Goal: Complete application form

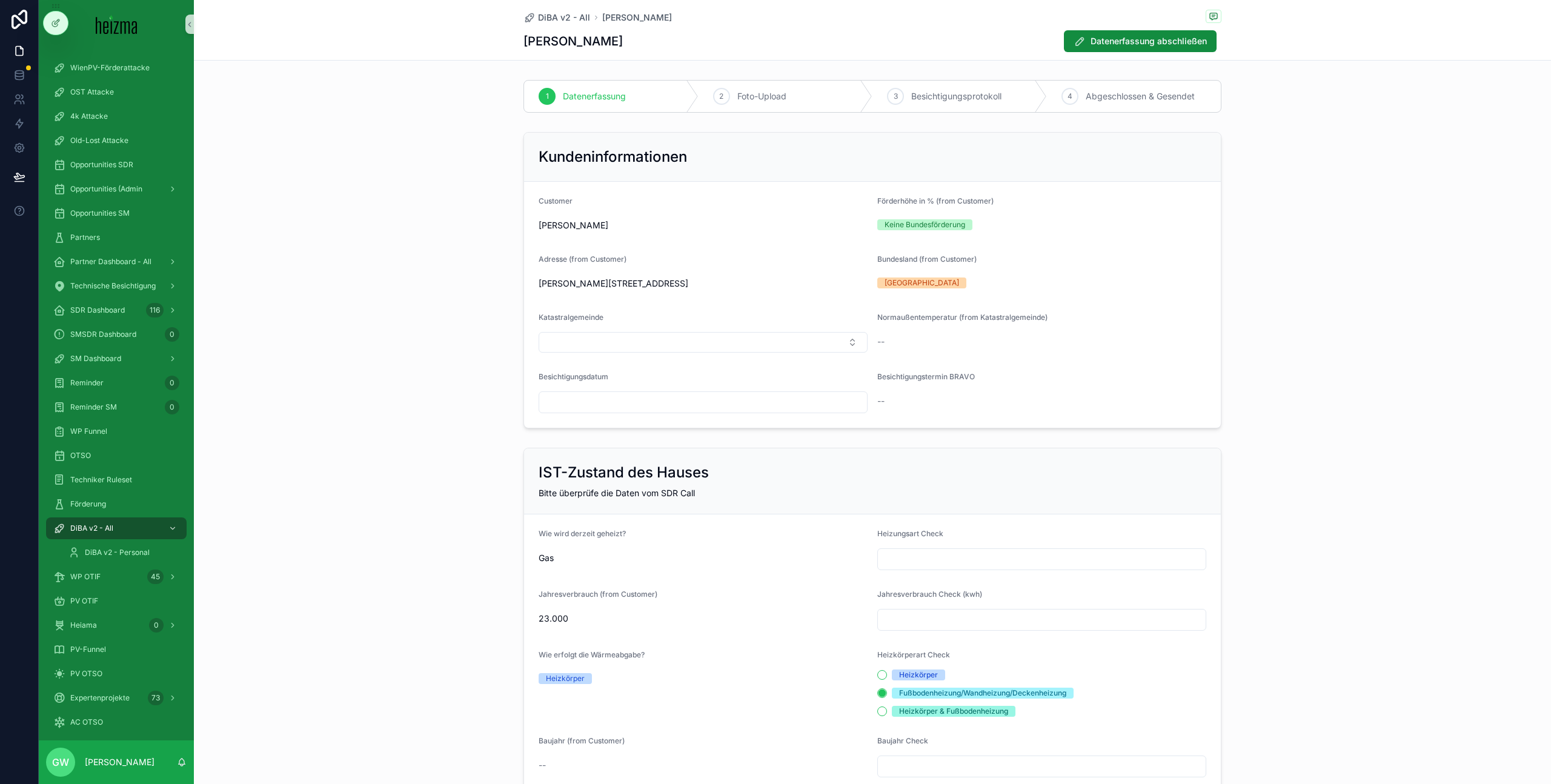
scroll to position [1499, 0]
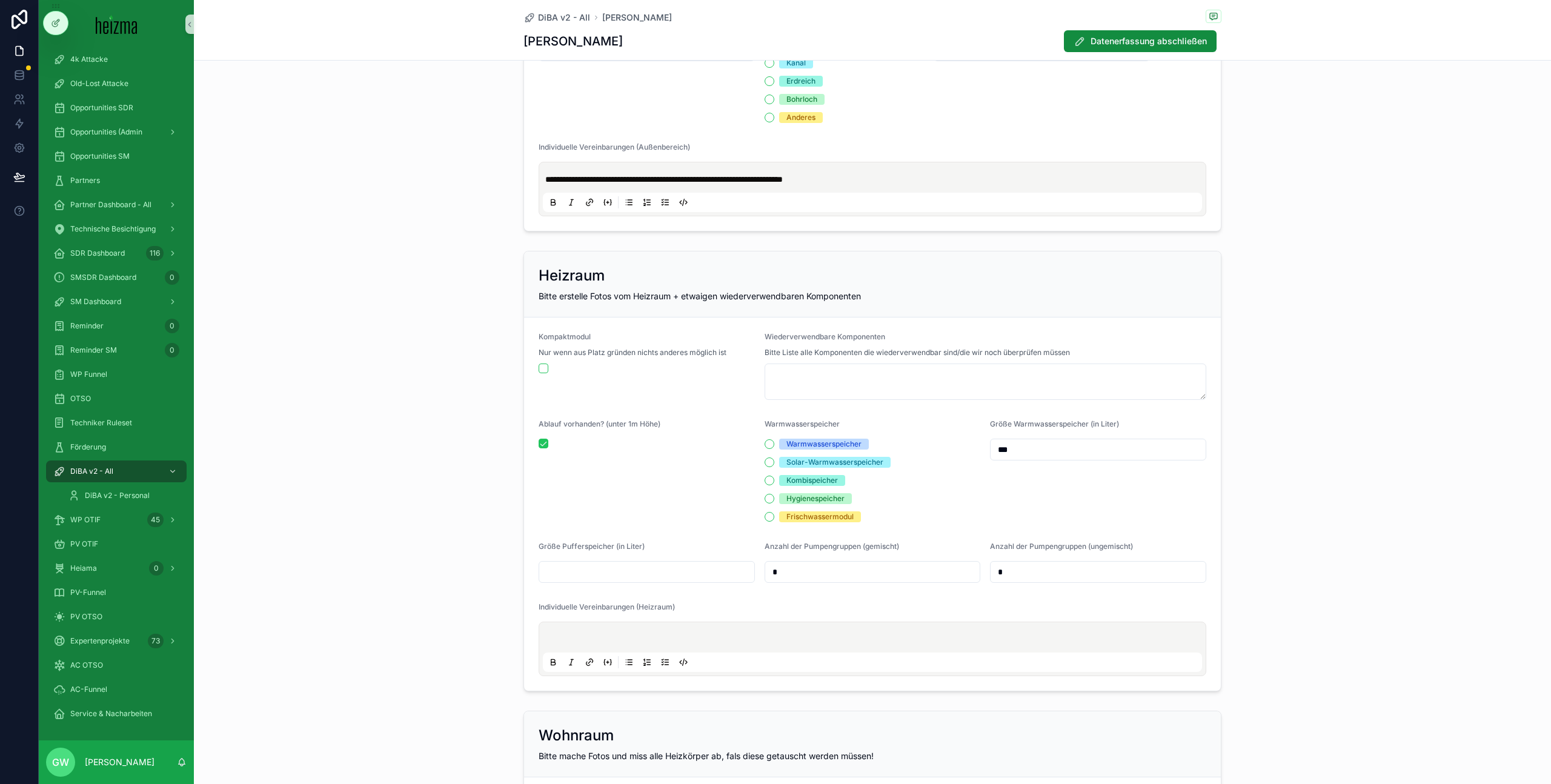
click at [672, 638] on p "scrollable content" at bounding box center [874, 638] width 659 height 12
click at [431, 432] on div "Heizraum Bitte erstelle Fotos vom Heizraum + etwaigen wiederverwendbaren Kompon…" at bounding box center [872, 471] width 1357 height 450
click at [574, 639] on p "scrollable content" at bounding box center [874, 638] width 659 height 12
click at [730, 637] on p "scrollable content" at bounding box center [874, 638] width 659 height 12
click at [793, 441] on div "Warmwasserspeicher" at bounding box center [823, 444] width 75 height 11
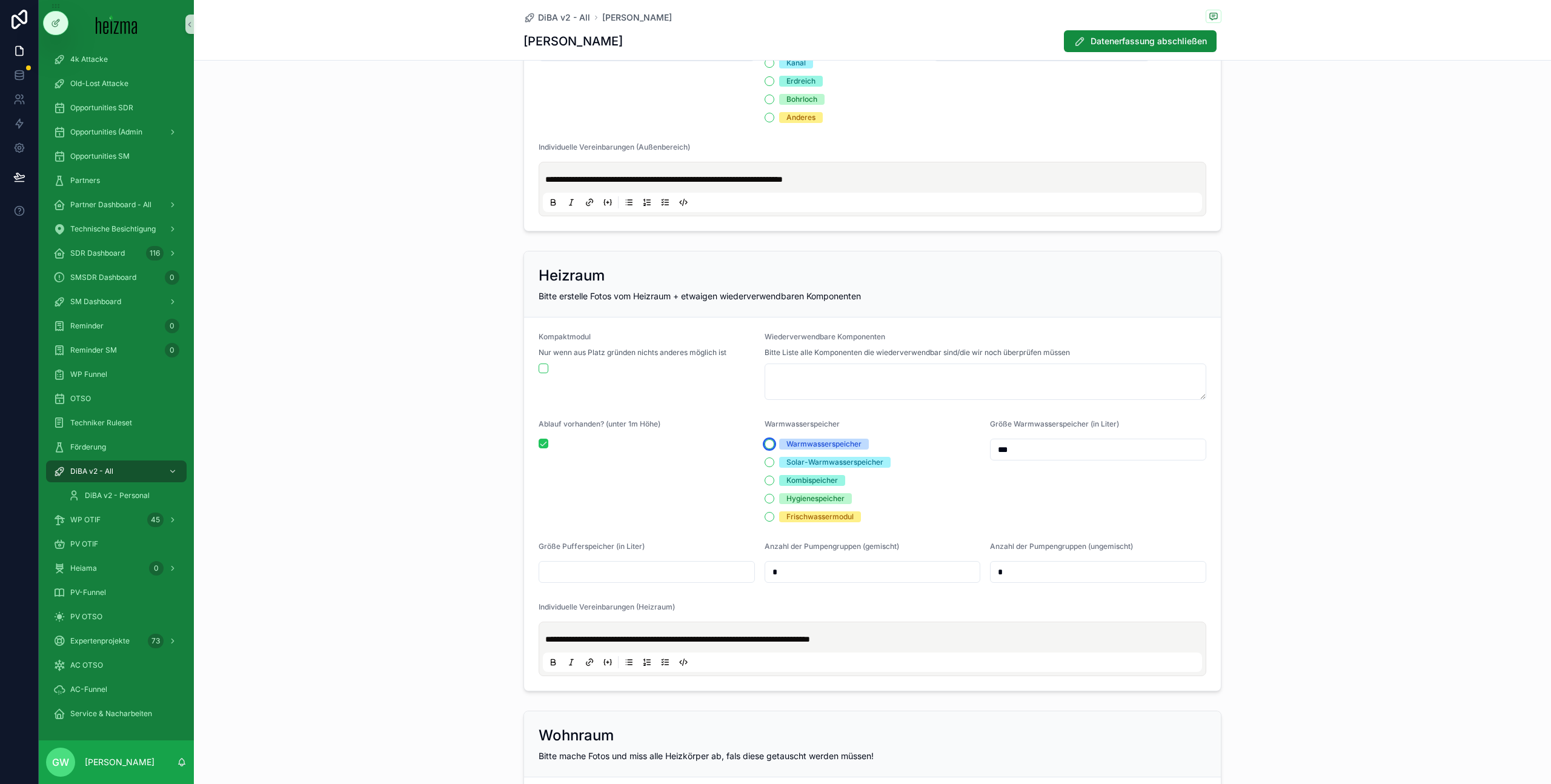
click at [774, 441] on button "Warmwasserspeicher" at bounding box center [770, 444] width 10 height 10
click at [928, 635] on p "**********" at bounding box center [874, 638] width 659 height 12
click at [820, 654] on p "**********" at bounding box center [874, 644] width 659 height 24
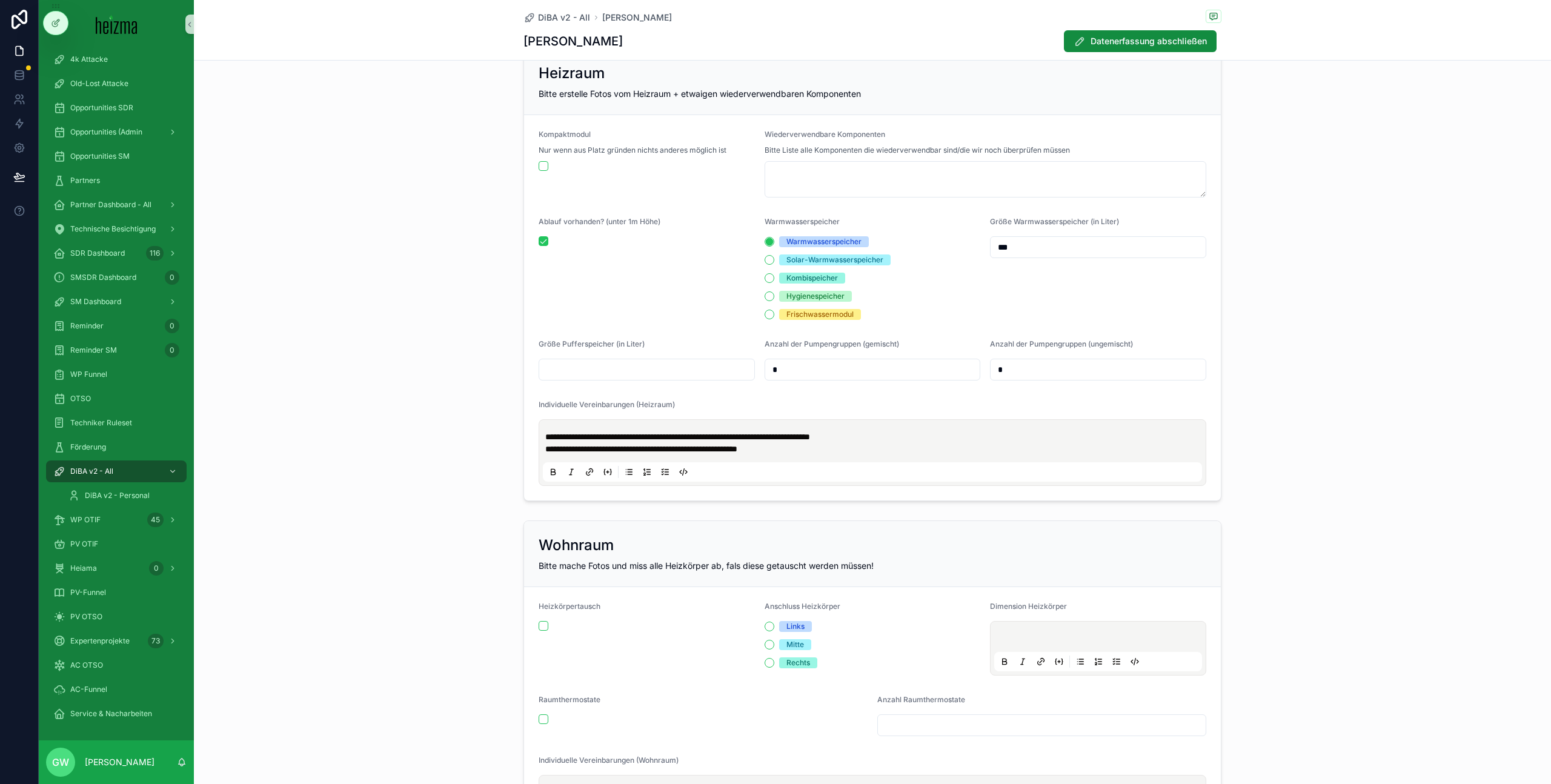
scroll to position [1763, 0]
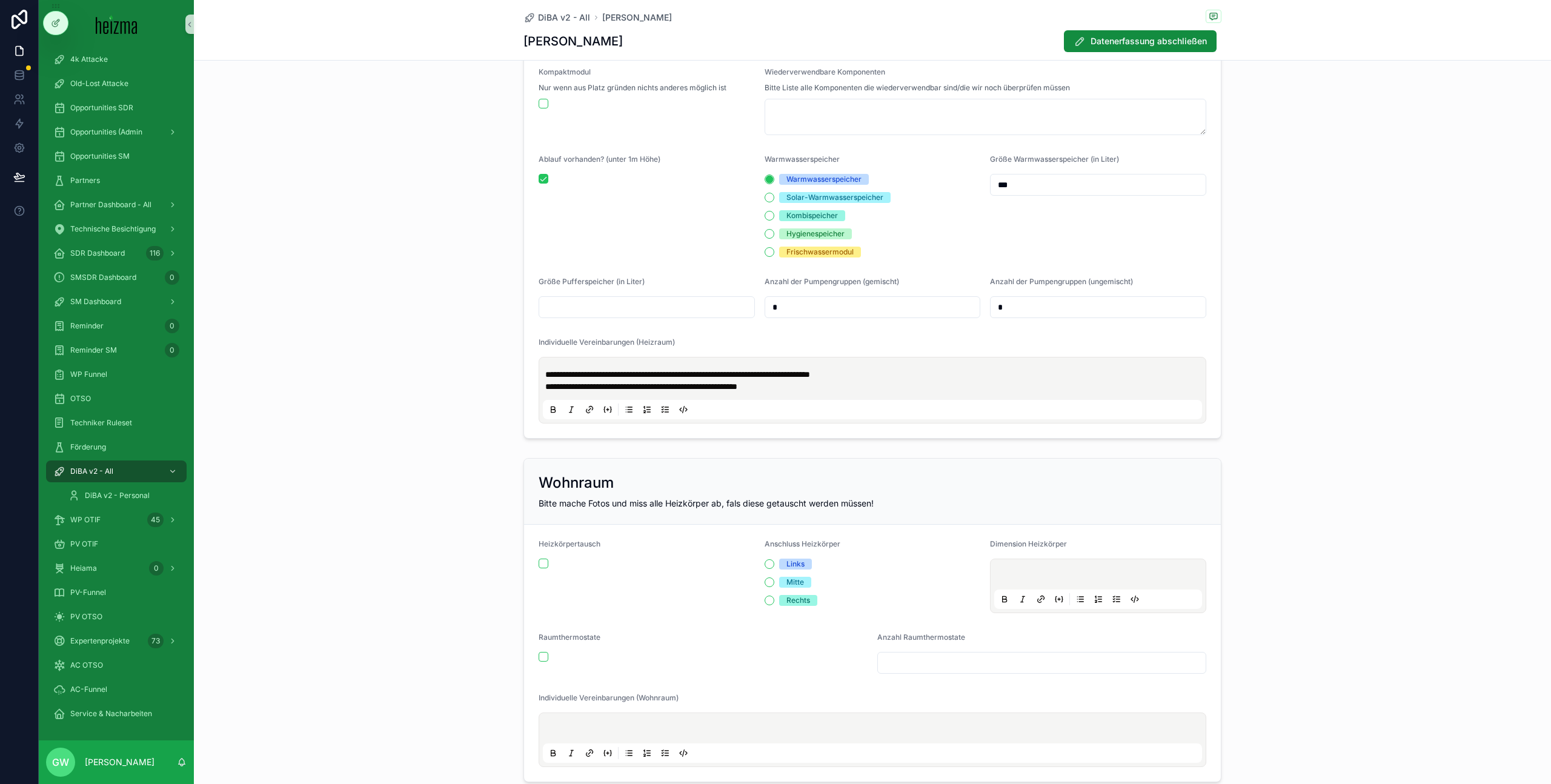
click at [801, 387] on p "**********" at bounding box center [874, 380] width 659 height 24
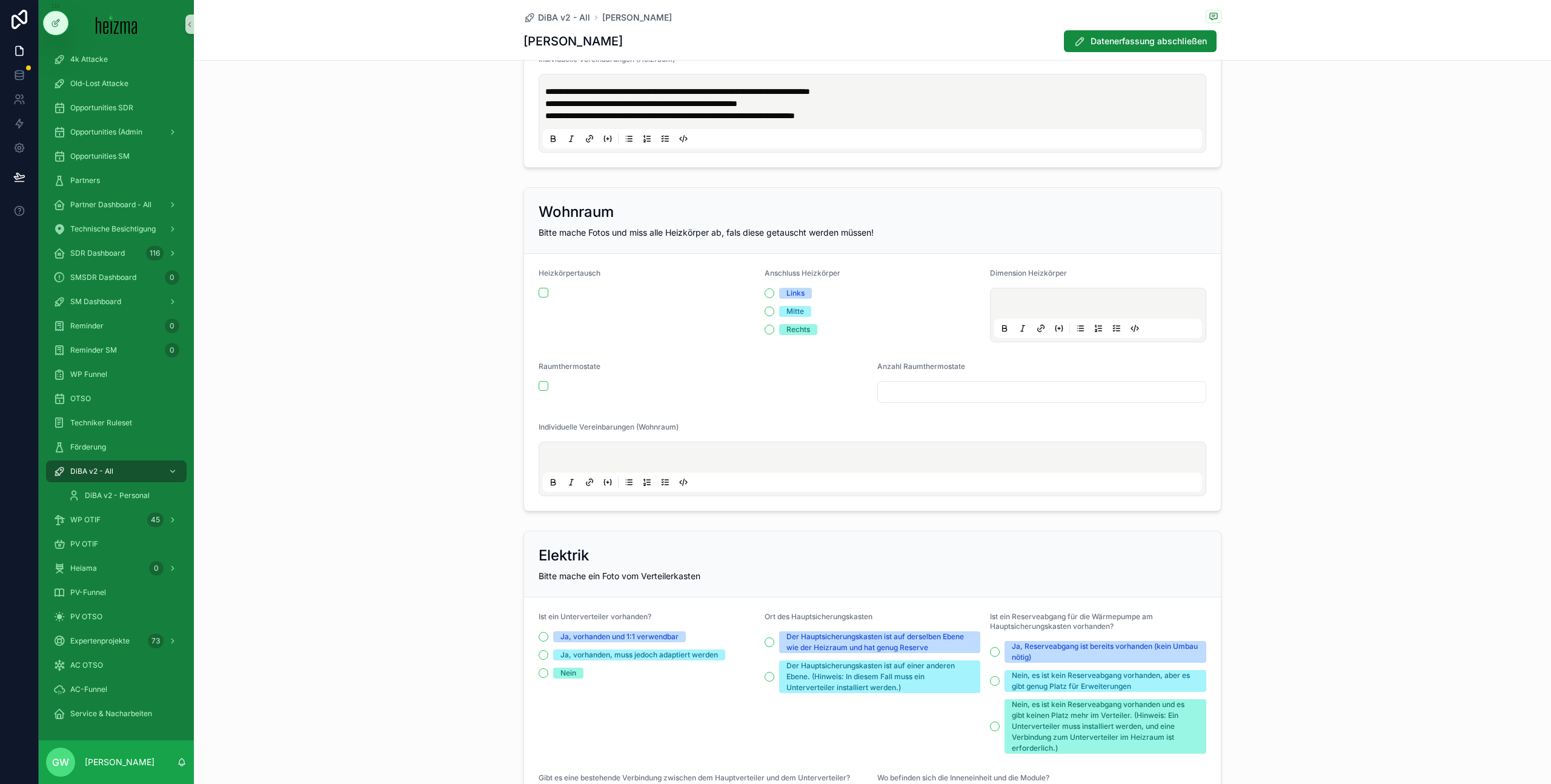
scroll to position [2089, 0]
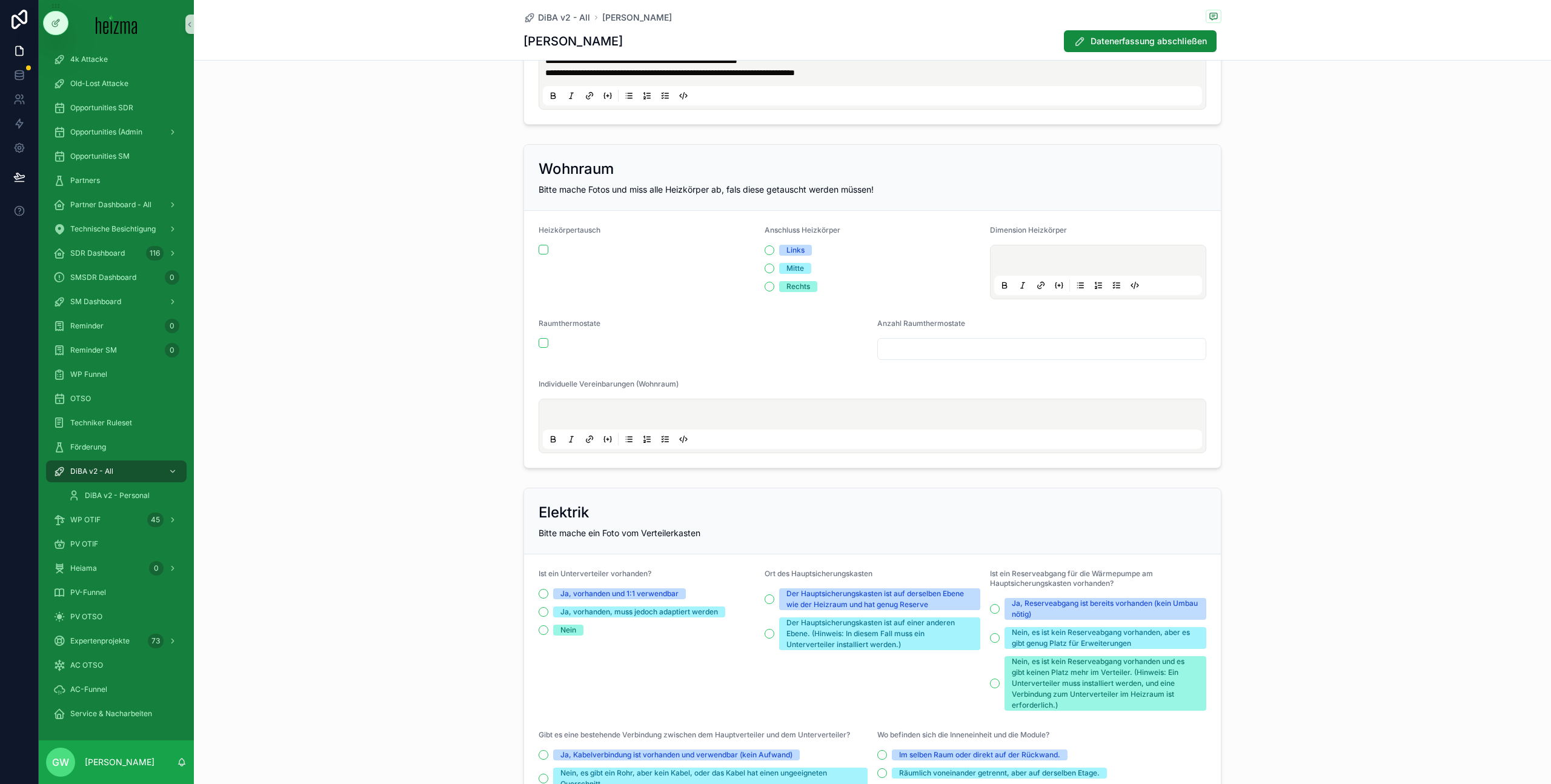
click at [607, 612] on div "Ja, vorhanden, muss jedoch adaptiert werden" at bounding box center [639, 611] width 158 height 11
click at [548, 612] on button "Ja, vorhanden, muss jedoch adaptiert werden" at bounding box center [543, 612] width 10 height 10
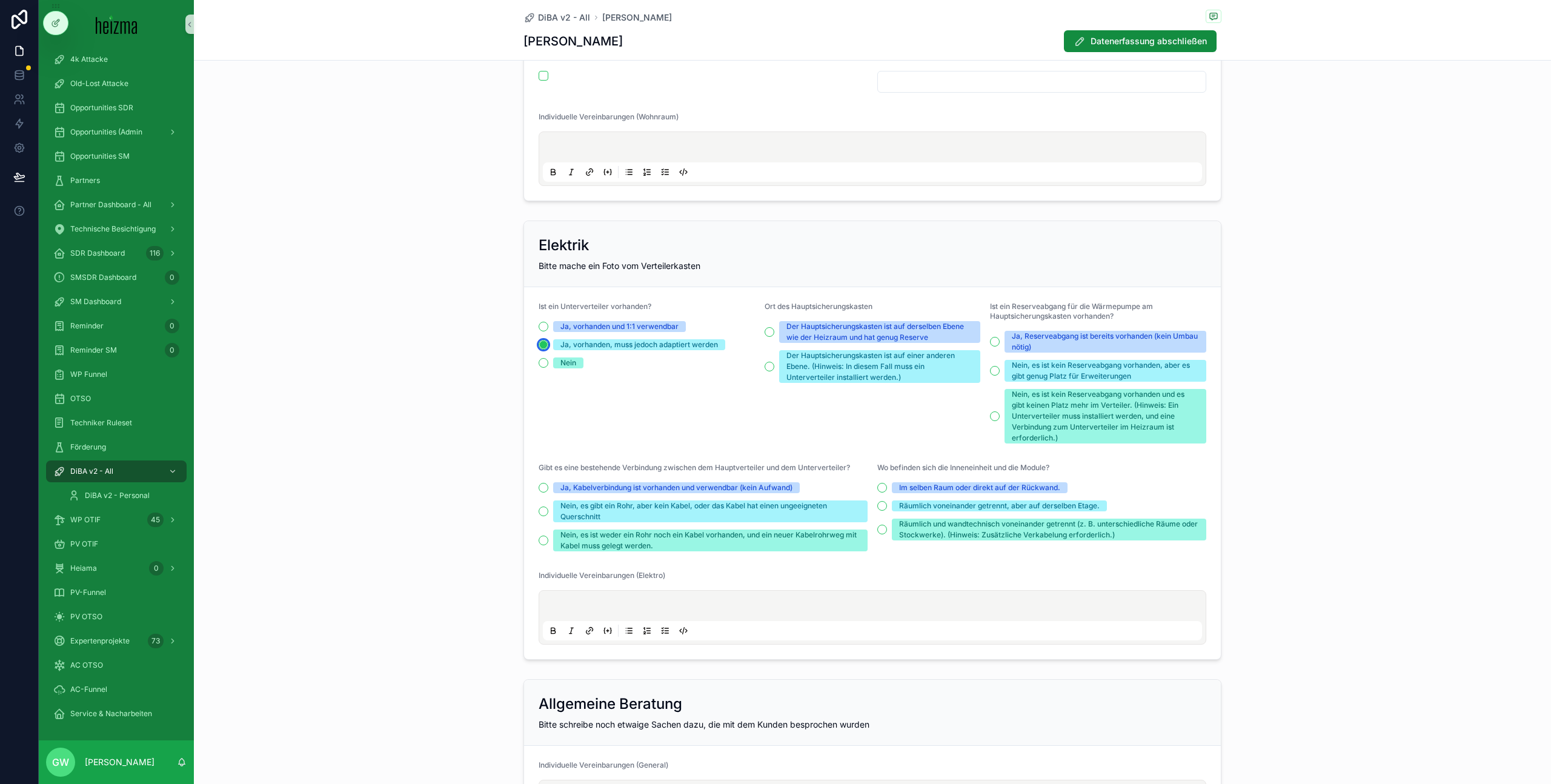
scroll to position [2419, 0]
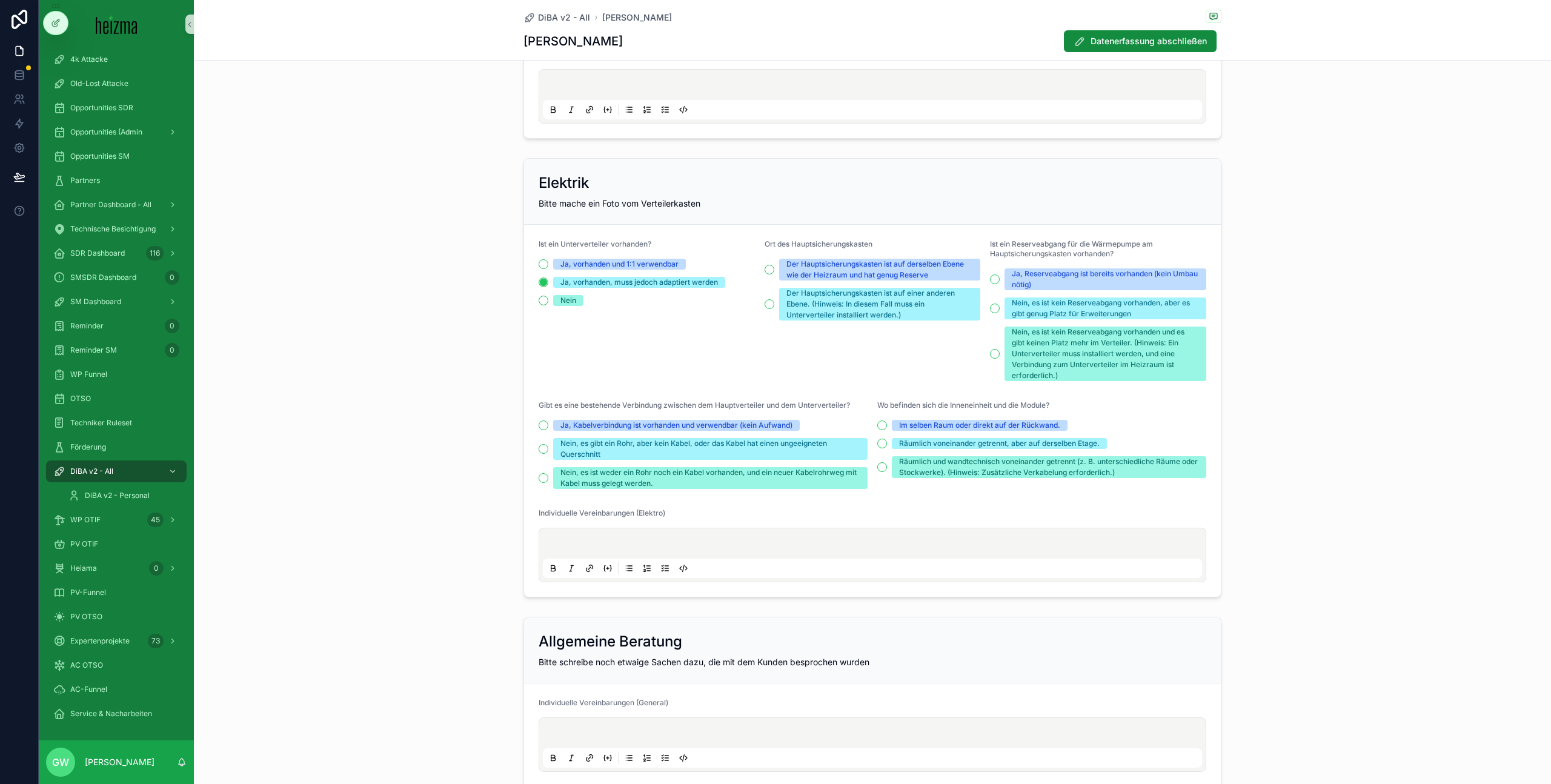
click at [906, 426] on div "Im selben Raum oder direkt auf der Rückwand." at bounding box center [979, 424] width 161 height 11
click at [887, 426] on button "Im selben Raum oder direkt auf der Rückwand." at bounding box center [882, 425] width 10 height 10
click at [612, 422] on div "Ja, Kabelverbindung ist vorhanden und verwendbar (kein Aufwand)" at bounding box center [676, 424] width 232 height 11
click at [548, 422] on button "Ja, Kabelverbindung ist vorhanden und verwendbar (kein Aufwand)" at bounding box center [543, 425] width 10 height 10
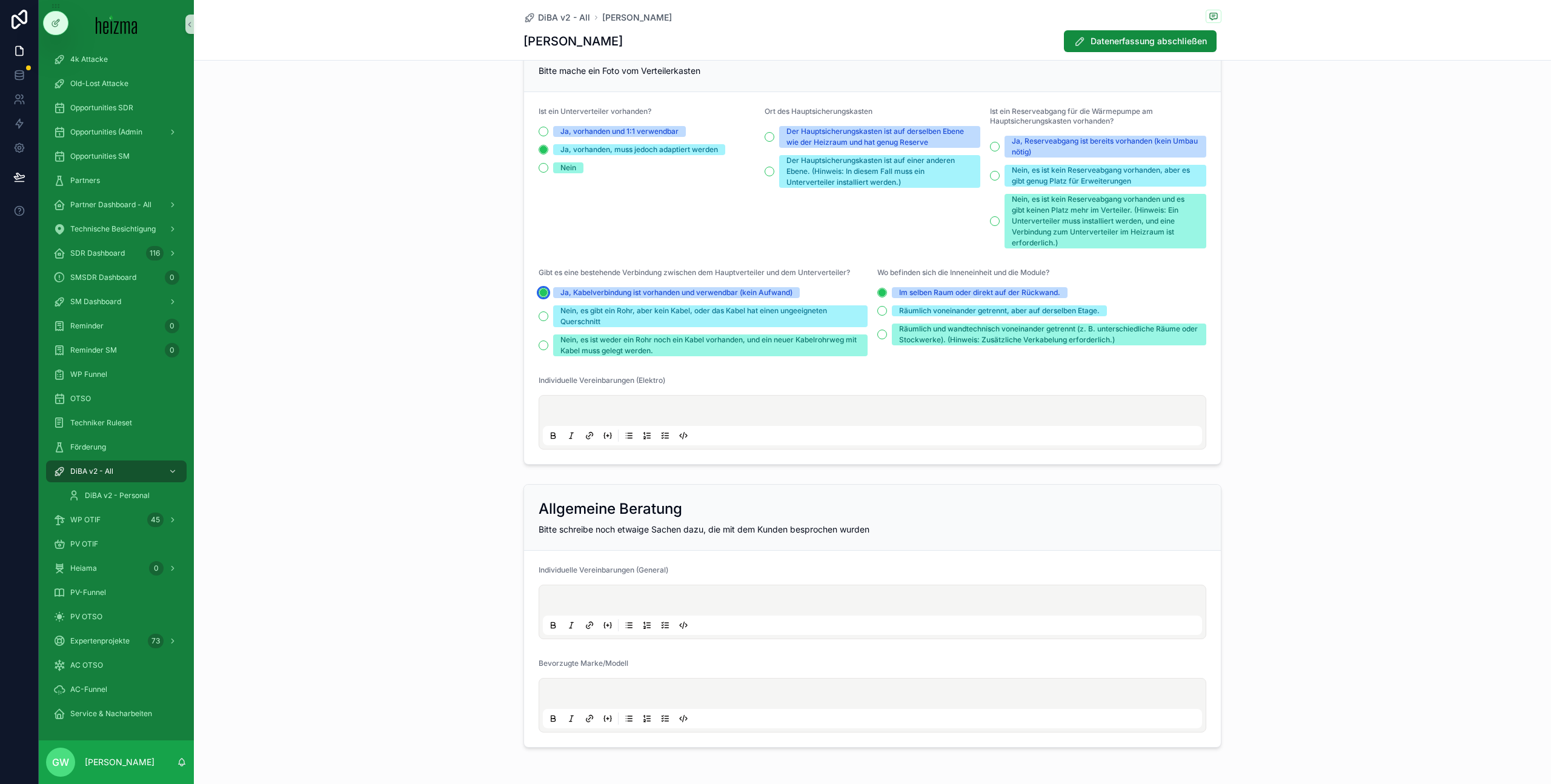
scroll to position [2597, 0]
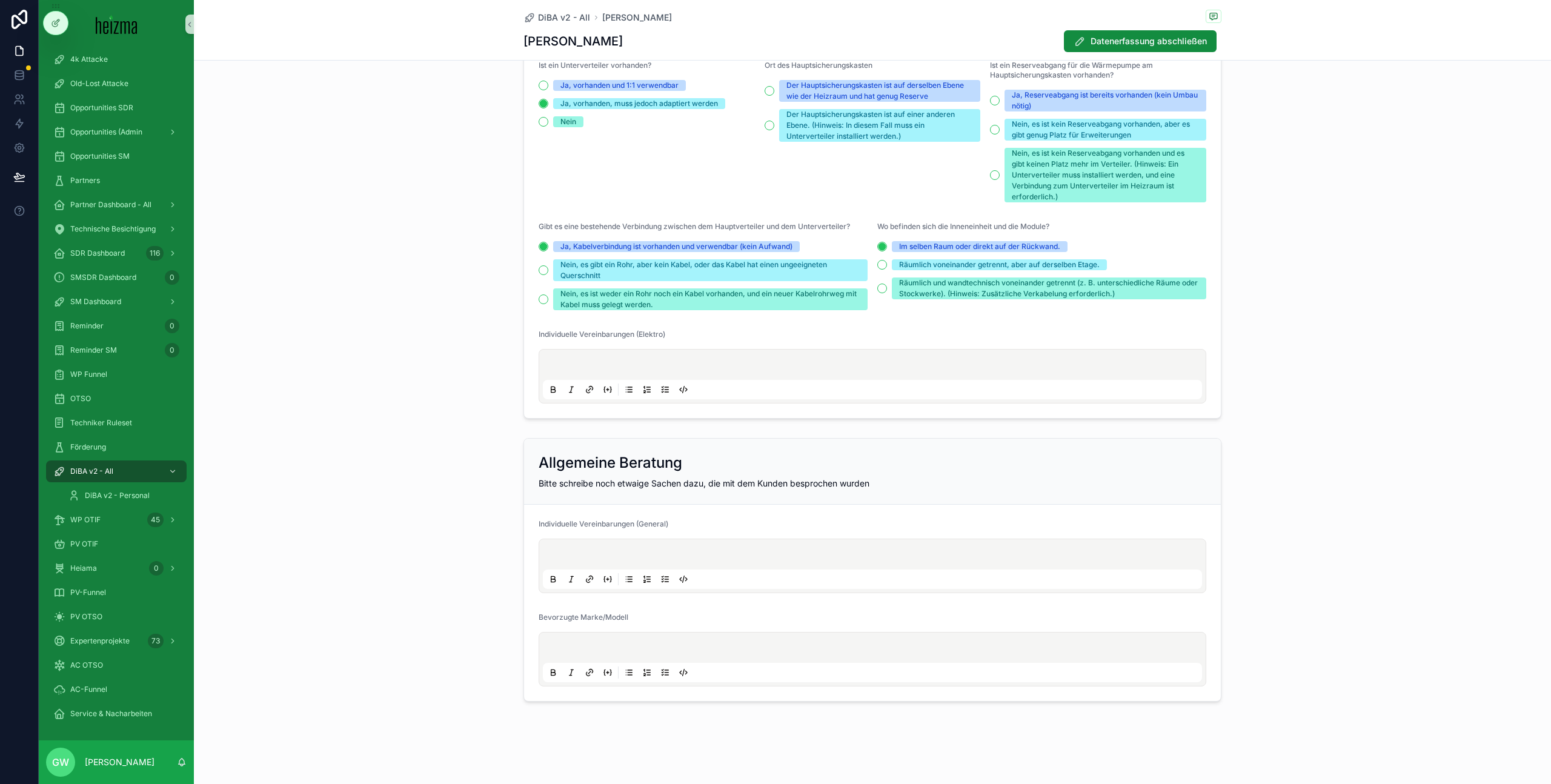
click at [691, 640] on div "scrollable content" at bounding box center [872, 659] width 659 height 46
click at [664, 642] on div "scrollable content" at bounding box center [872, 659] width 659 height 46
click at [661, 648] on p "scrollable content" at bounding box center [874, 649] width 659 height 12
click at [645, 547] on div "scrollable content" at bounding box center [872, 565] width 659 height 46
click at [644, 549] on div "scrollable content" at bounding box center [872, 565] width 659 height 46
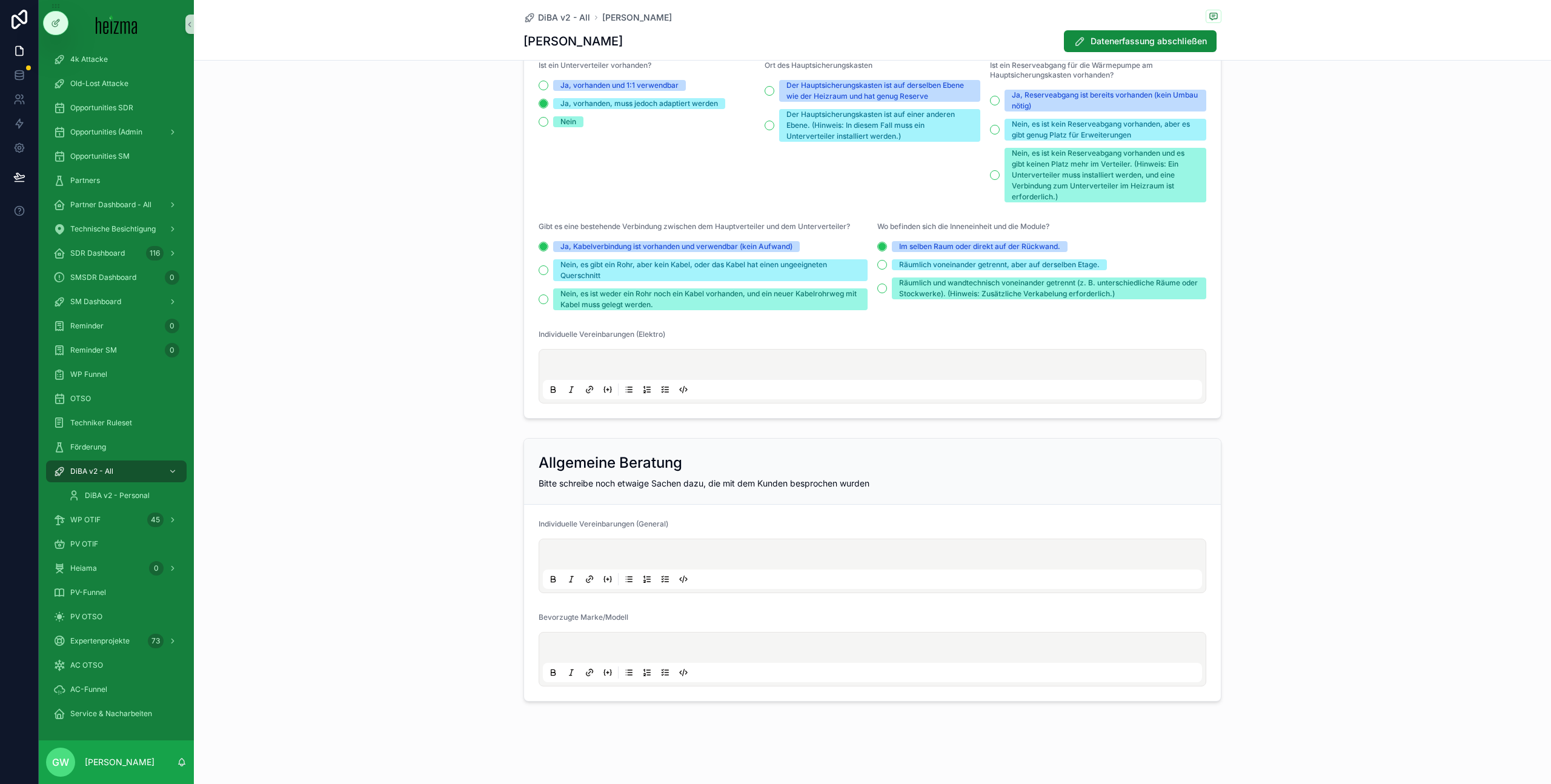
click at [584, 555] on p "scrollable content" at bounding box center [874, 556] width 659 height 12
click at [553, 563] on div "scrollable content" at bounding box center [872, 565] width 659 height 46
click at [554, 555] on p "scrollable content" at bounding box center [874, 556] width 659 height 12
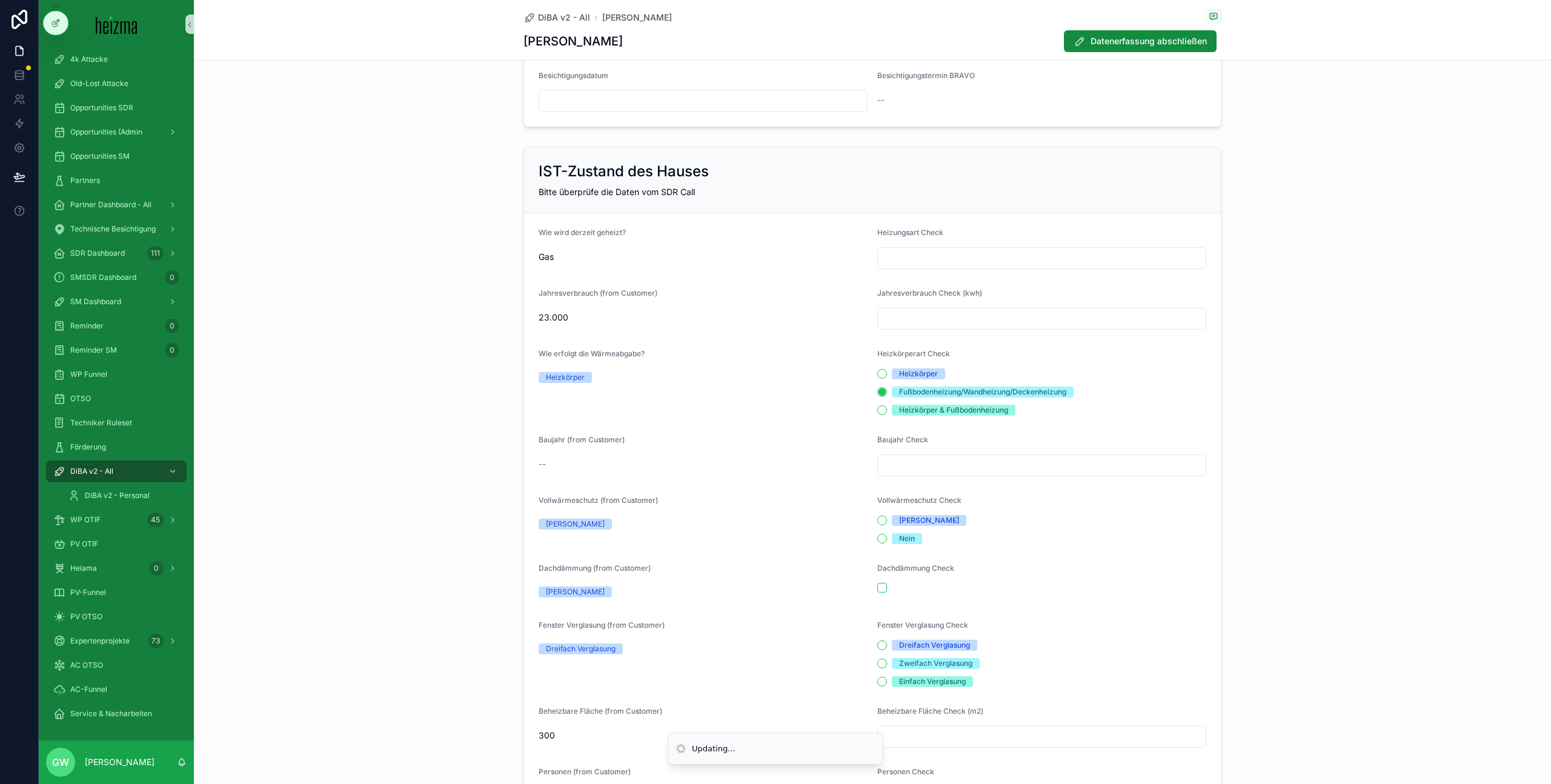
scroll to position [0, 0]
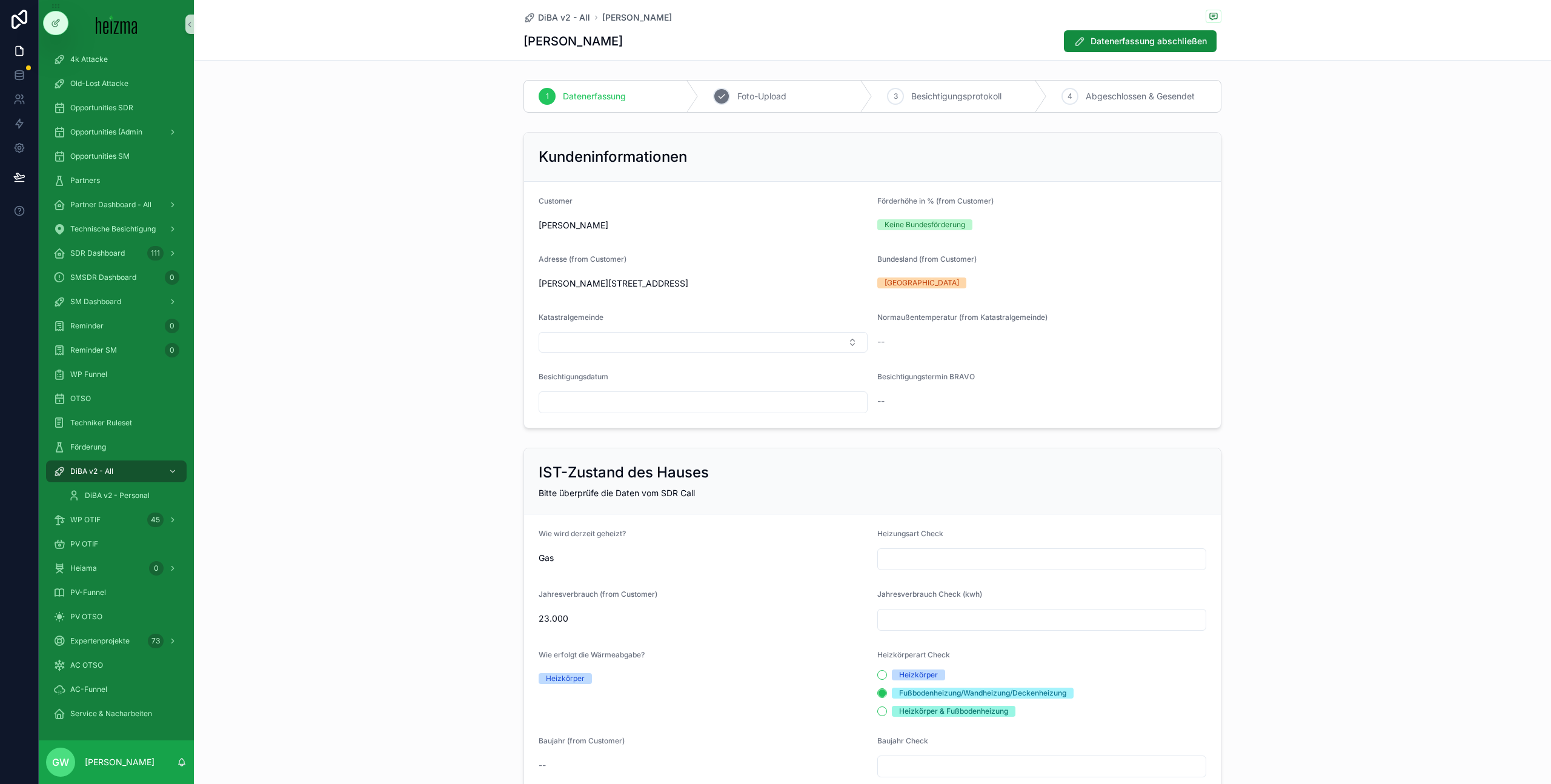
click at [746, 100] on span "Foto-Upload" at bounding box center [762, 96] width 49 height 12
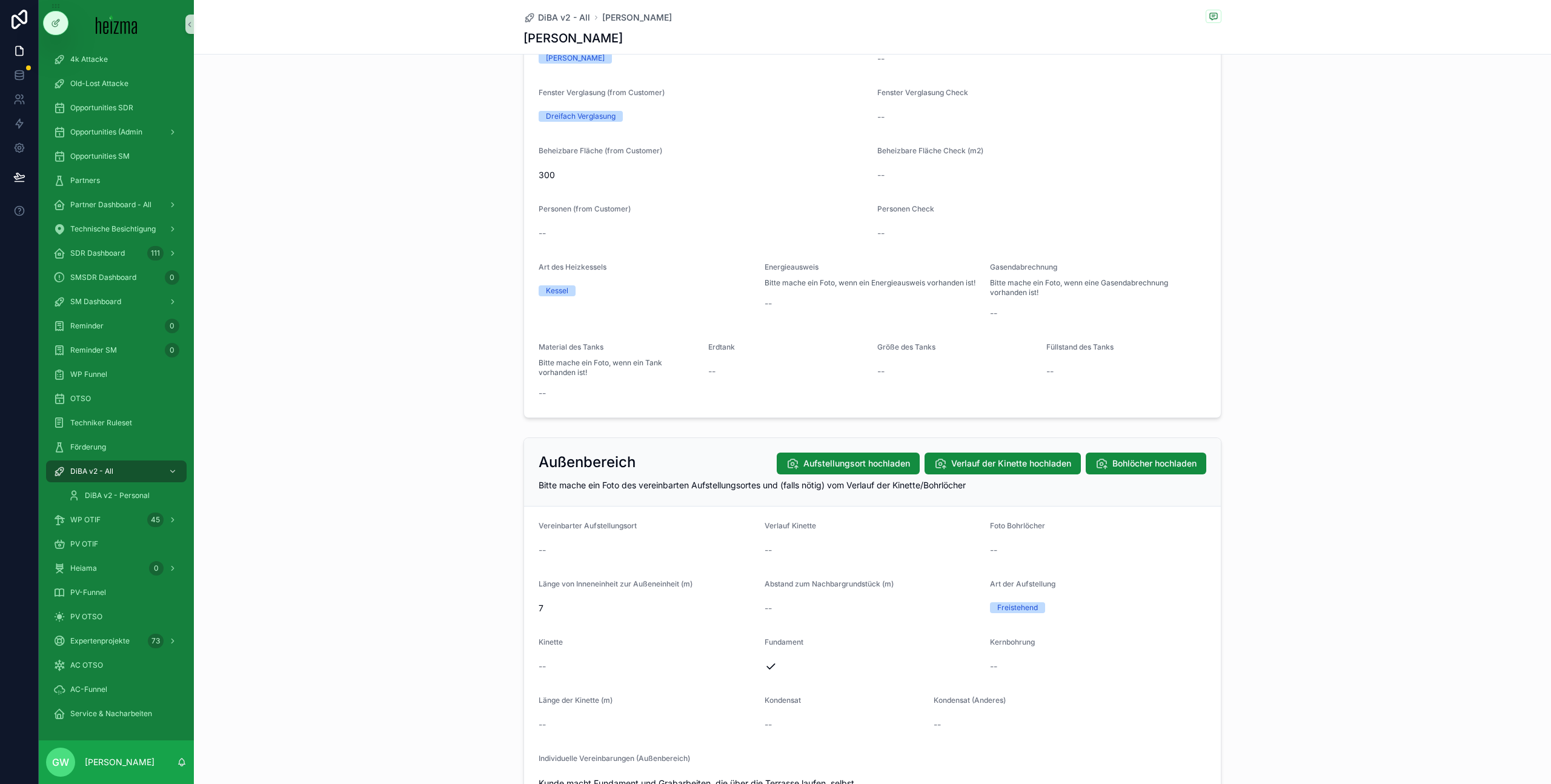
scroll to position [899, 0]
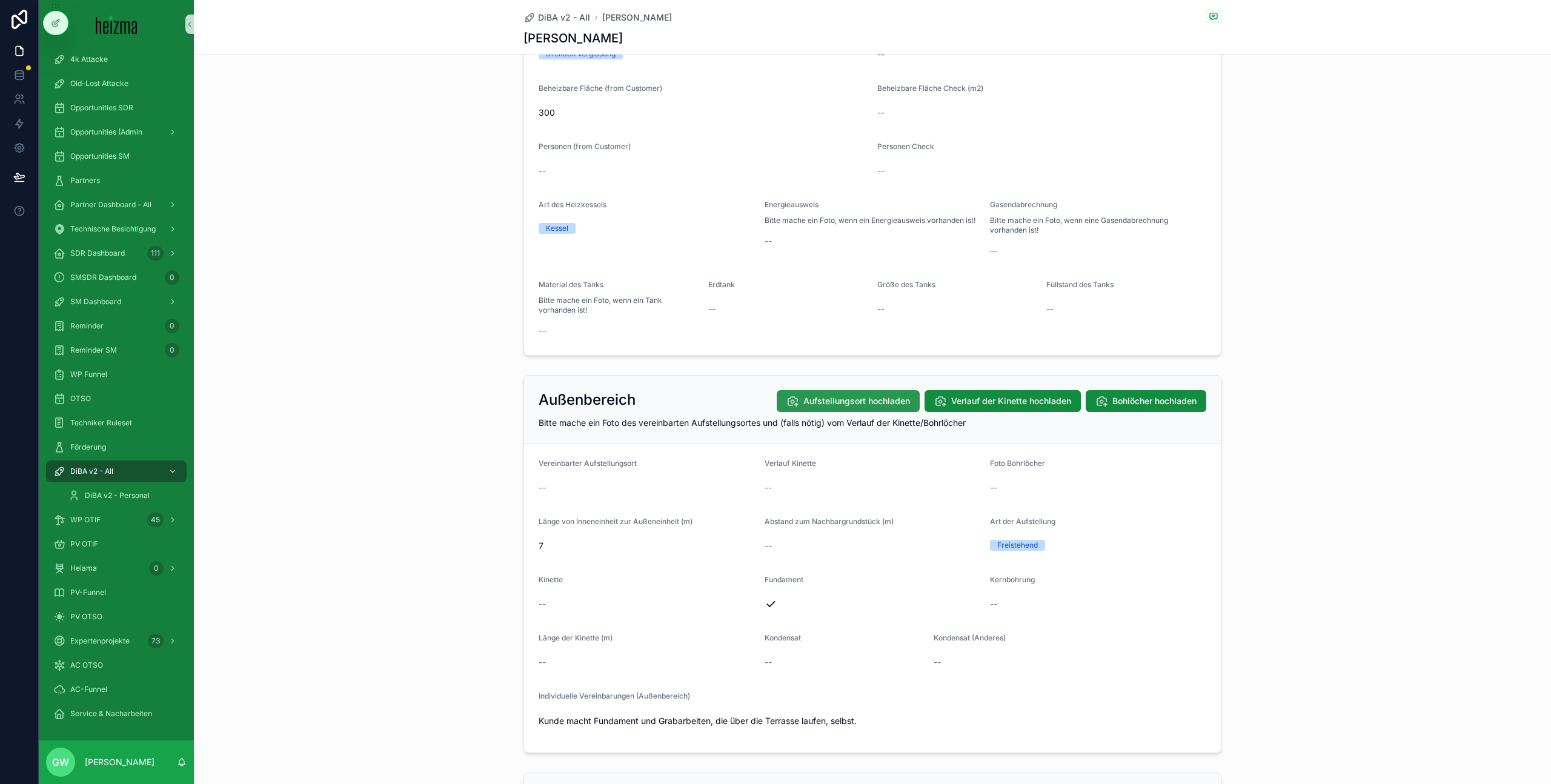
click at [837, 400] on span "Aufstellungsort hochladen" at bounding box center [857, 401] width 107 height 12
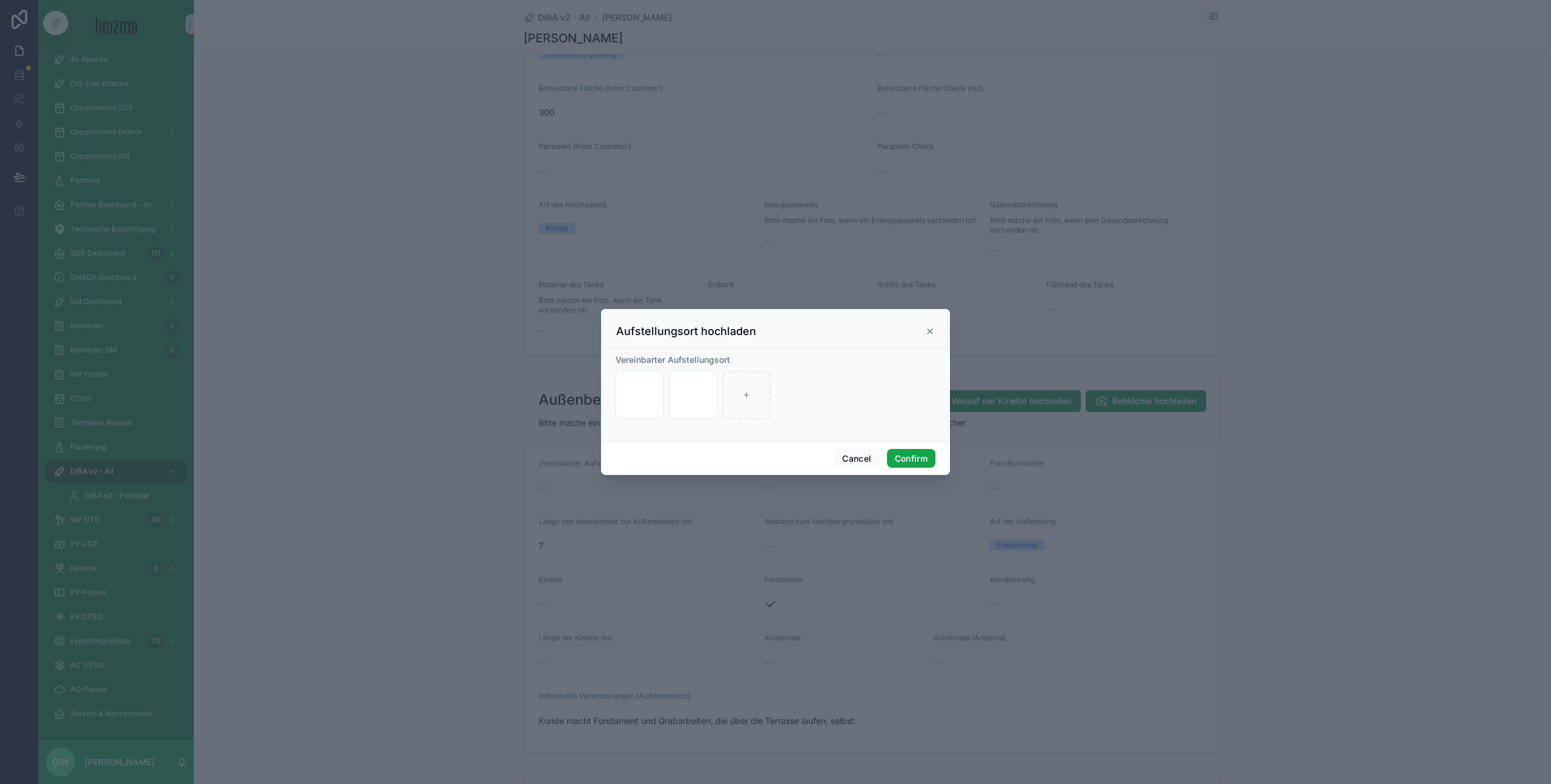
click at [926, 458] on button "Confirm" at bounding box center [912, 458] width 49 height 19
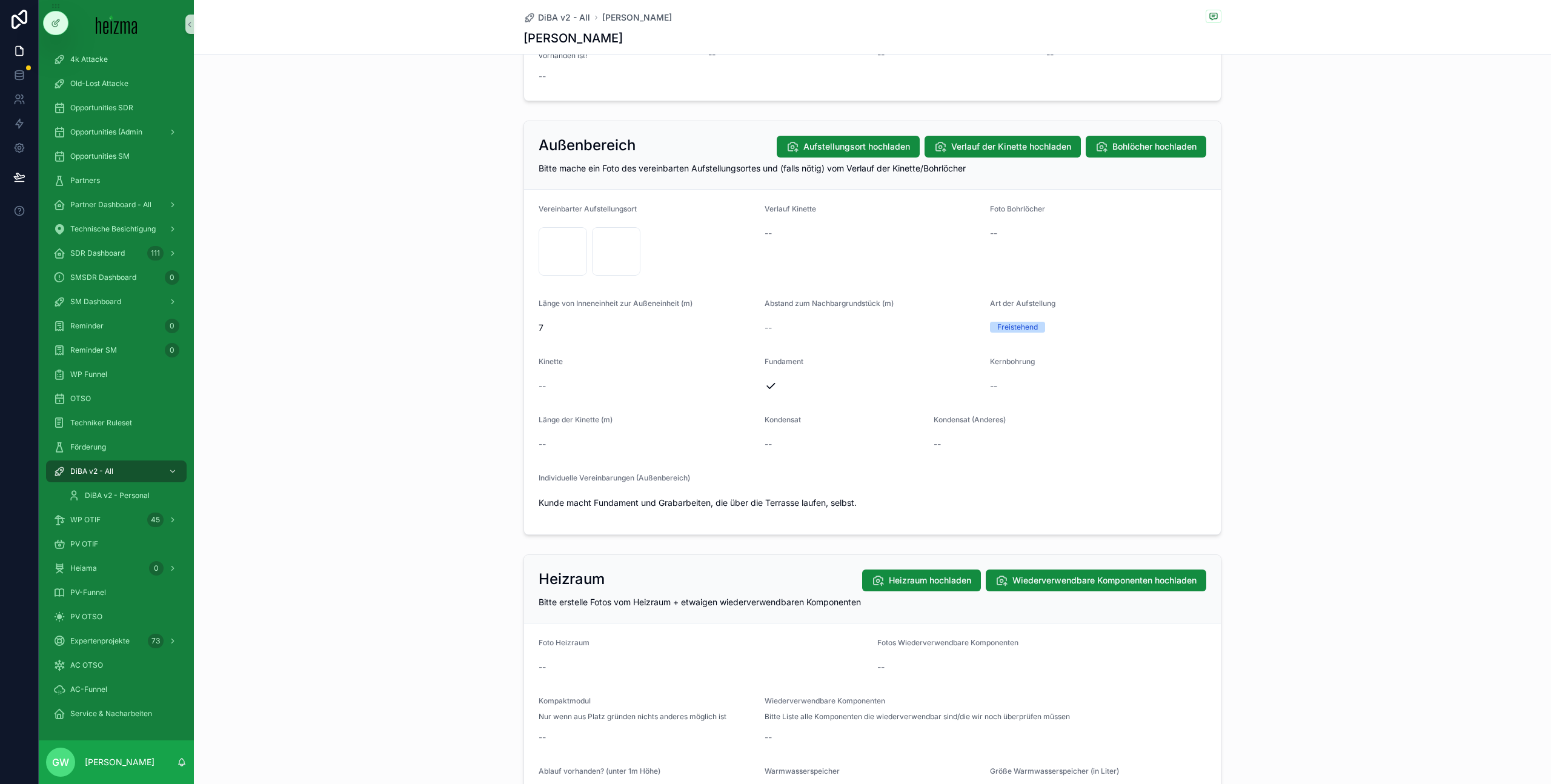
scroll to position [1224, 0]
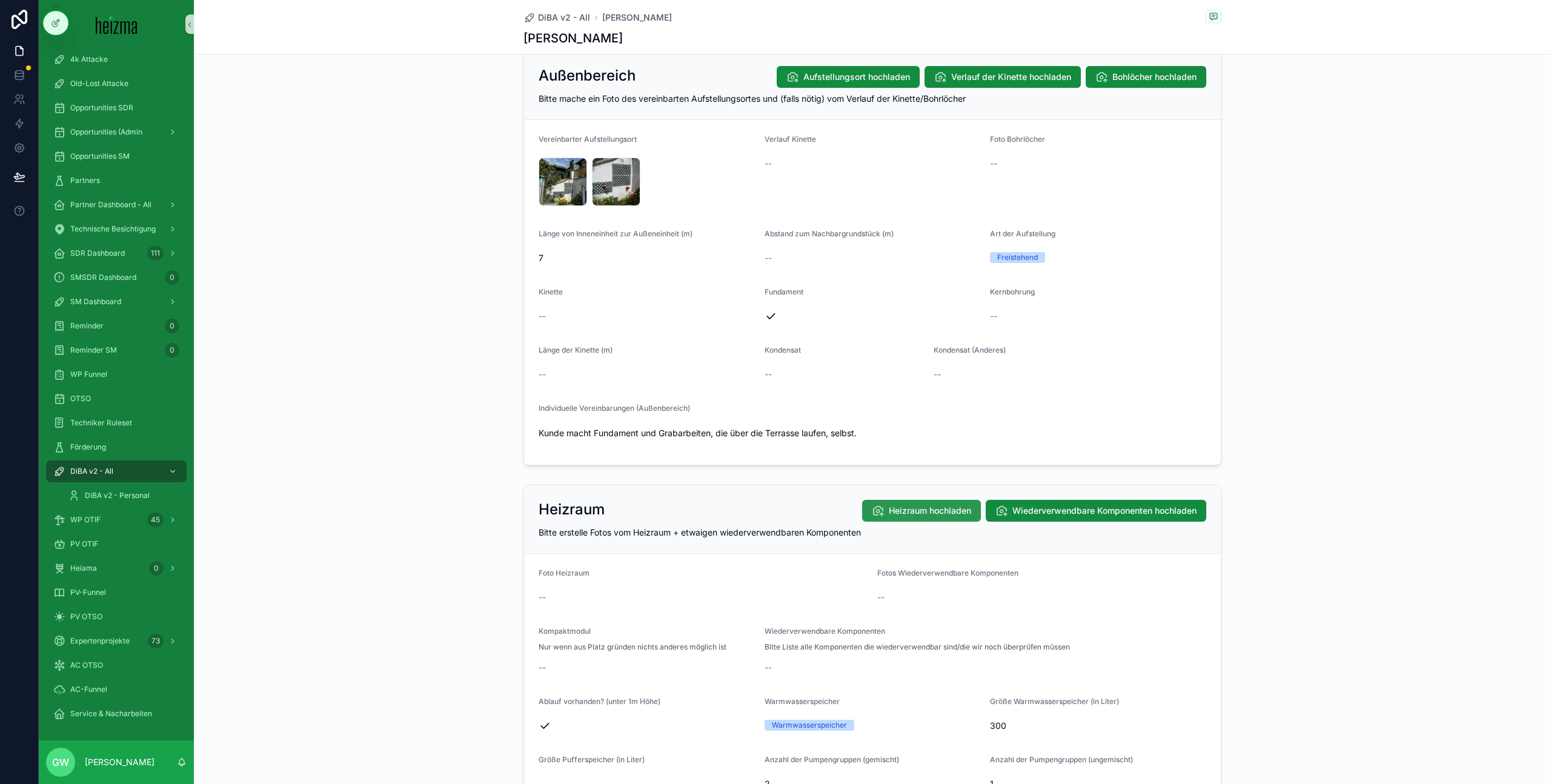
click at [892, 520] on button "Heizraum hochladen" at bounding box center [921, 510] width 119 height 22
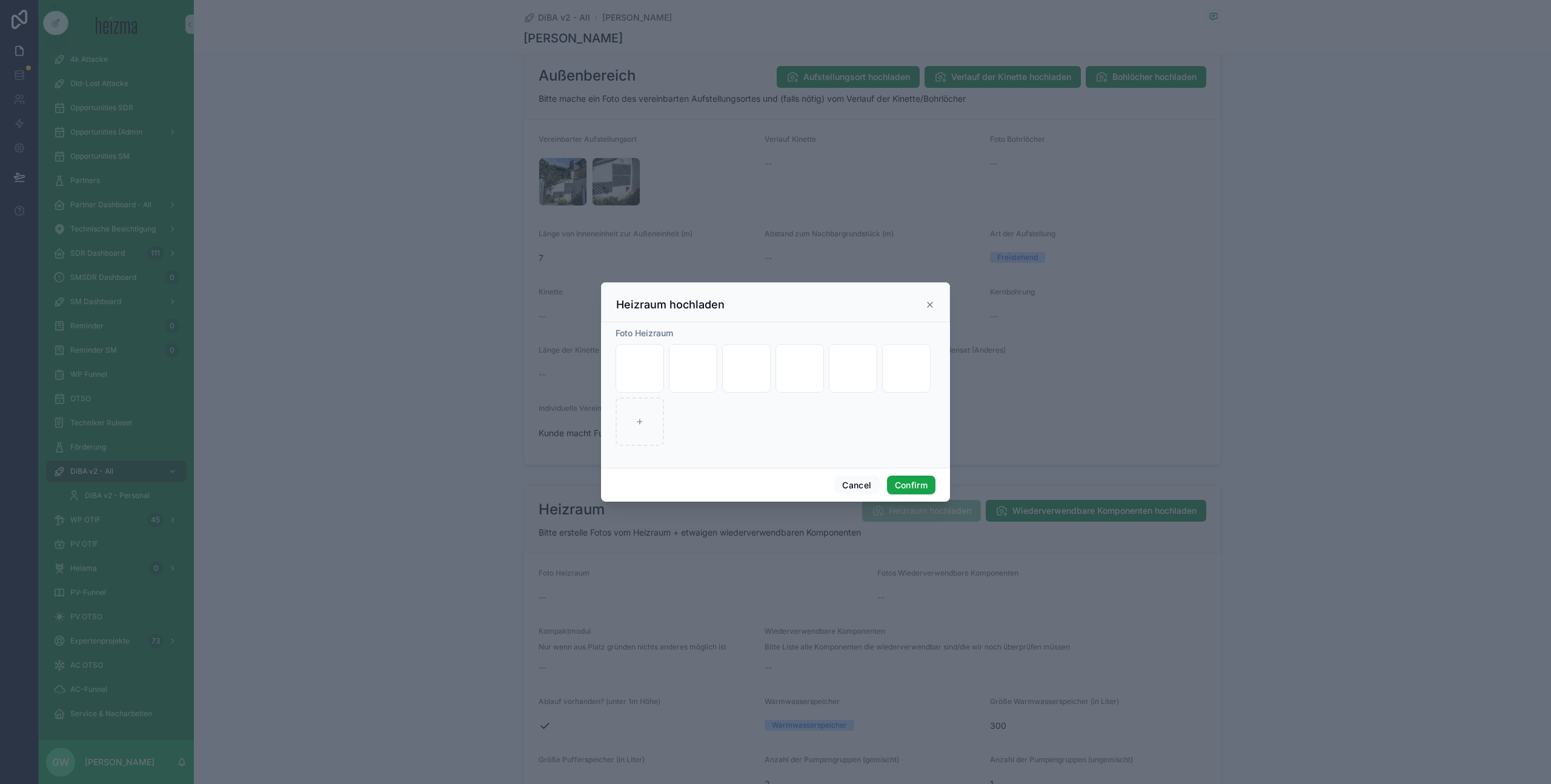
click at [917, 487] on button "Confirm" at bounding box center [912, 485] width 49 height 19
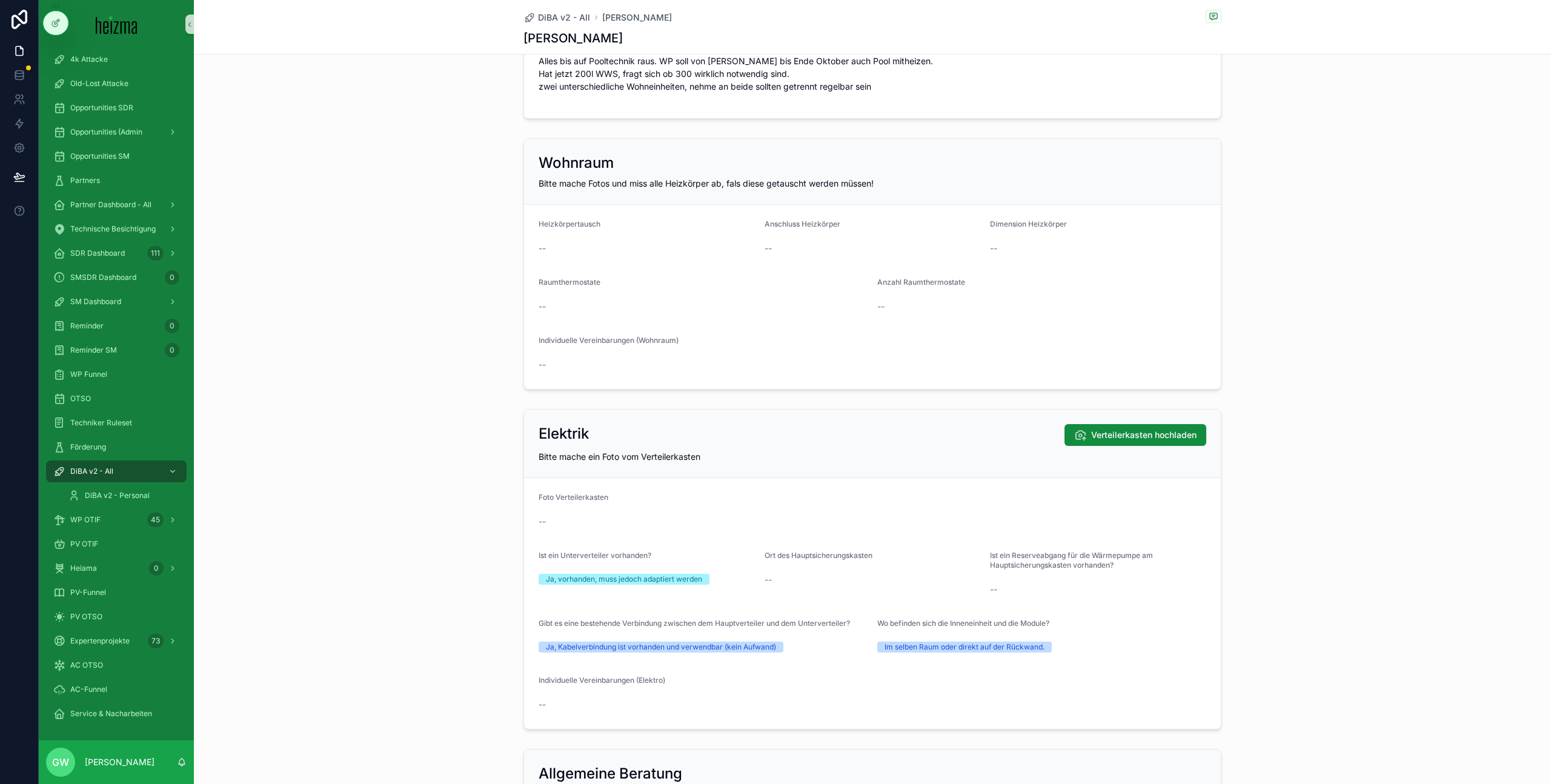
scroll to position [2093, 0]
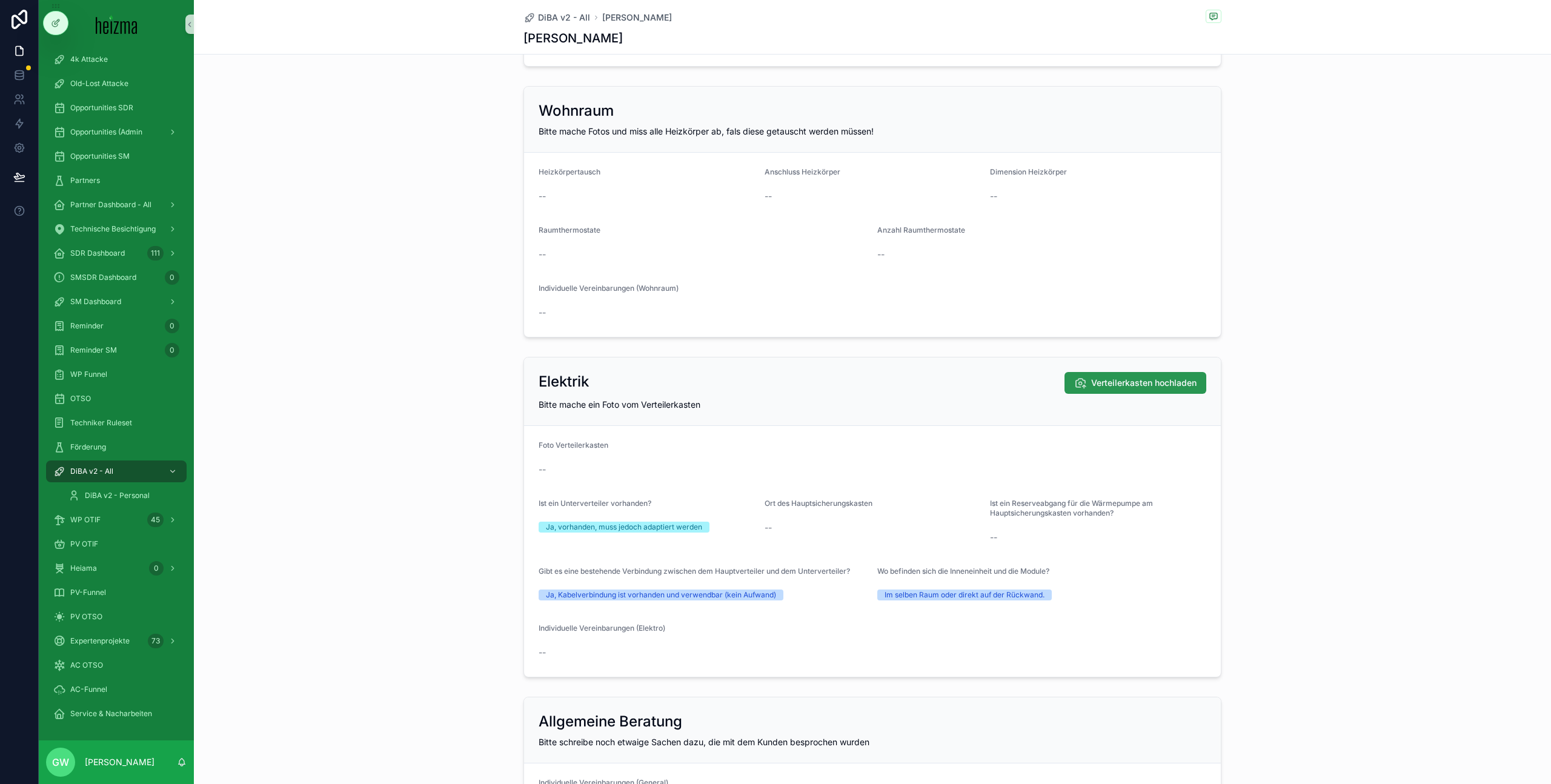
click at [1128, 386] on span "Verteilerkasten hochladen" at bounding box center [1143, 382] width 105 height 12
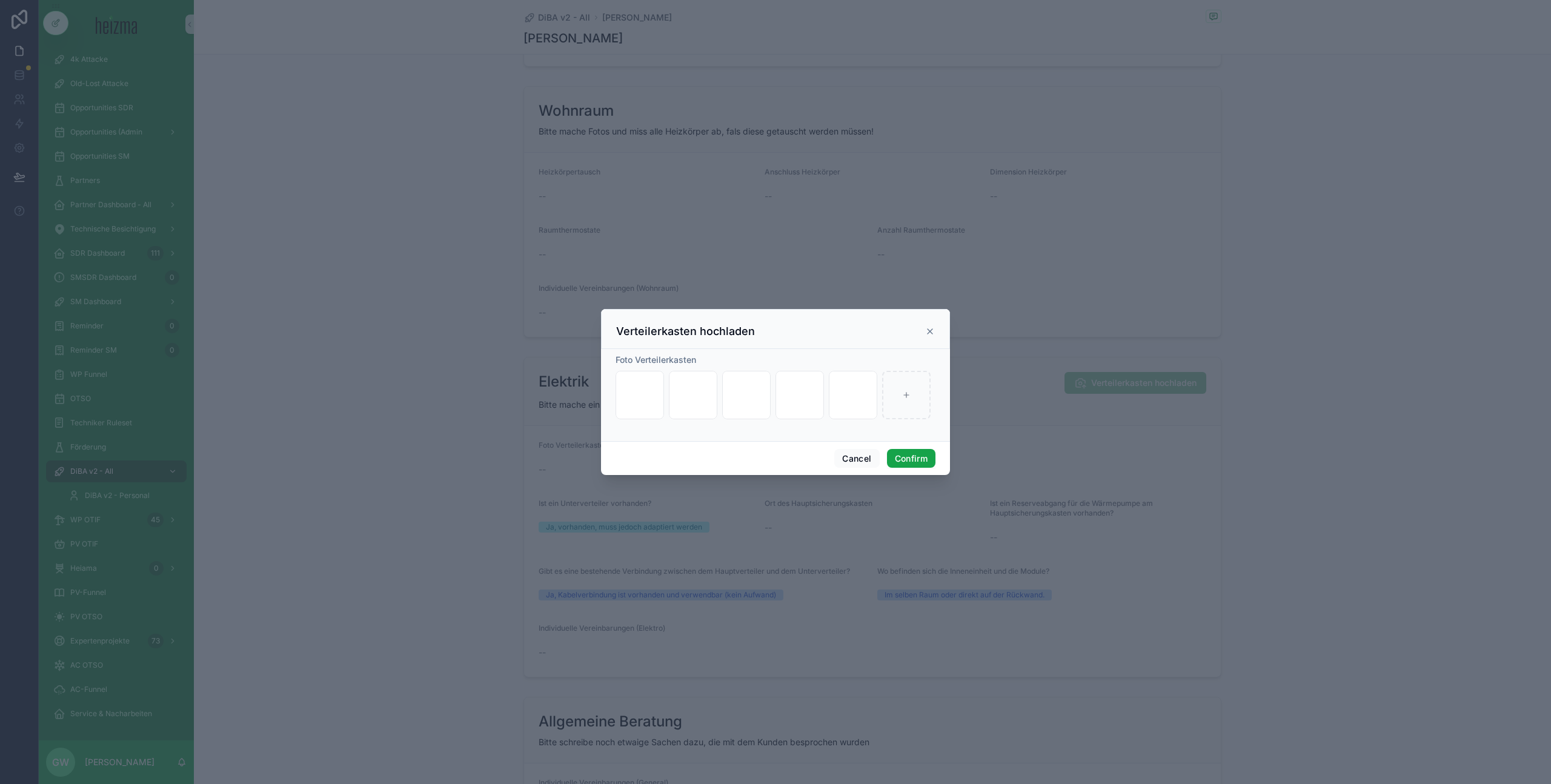
click at [923, 462] on button "Confirm" at bounding box center [912, 458] width 49 height 19
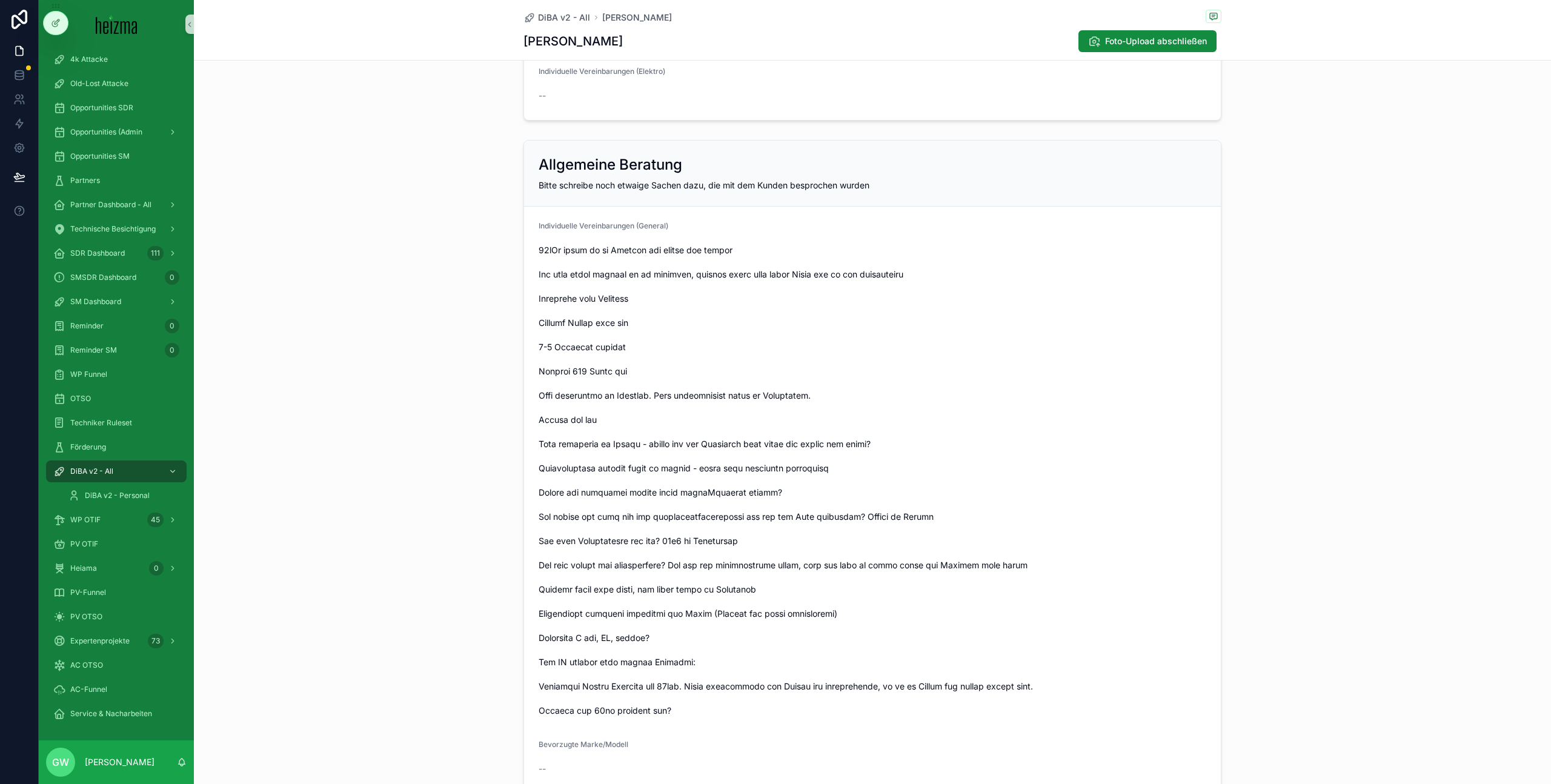
scroll to position [2784, 0]
